Goal: Find specific page/section: Find specific page/section

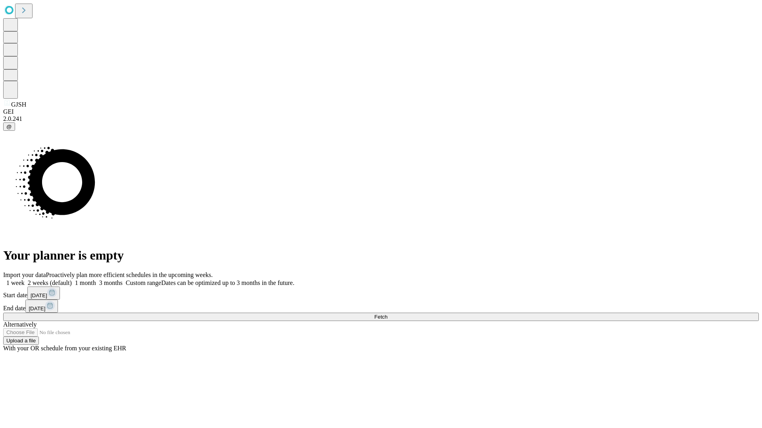
click at [387, 314] on span "Fetch" at bounding box center [380, 317] width 13 height 6
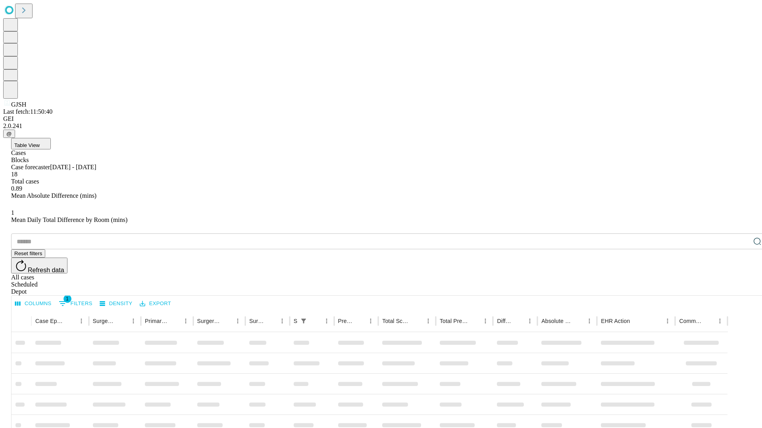
click at [741, 288] on div "Depot" at bounding box center [388, 291] width 755 height 7
